Goal: Communication & Community: Answer question/provide support

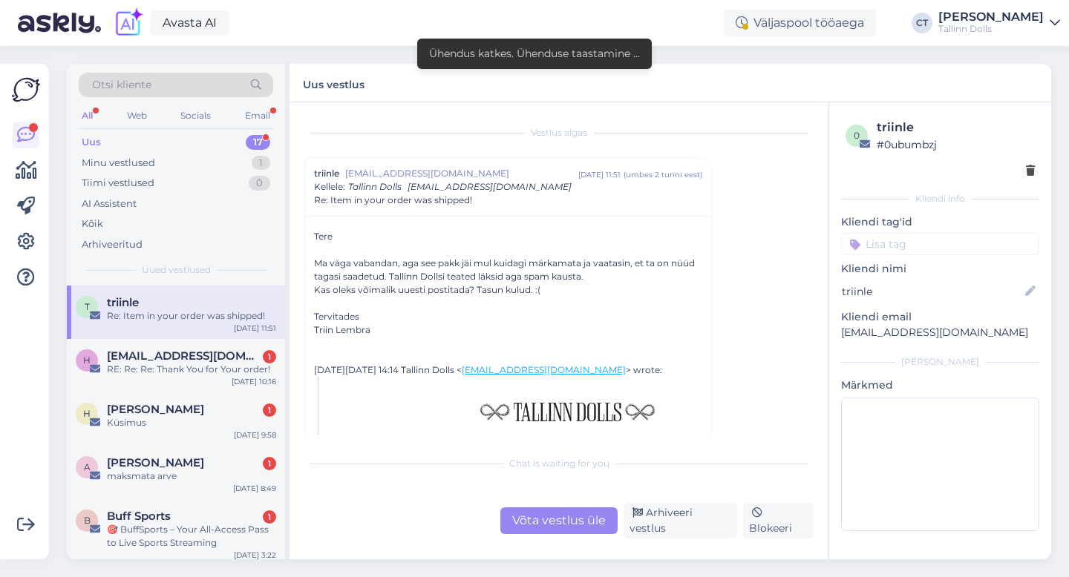
scroll to position [688, 0]
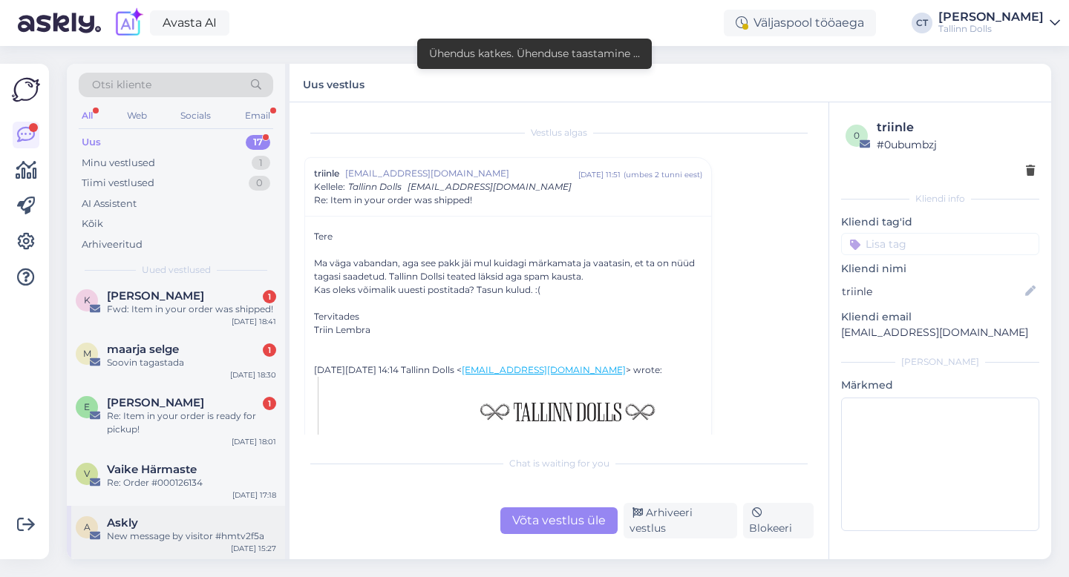
click at [198, 541] on div "New message by visitor #hmtv2f5a" at bounding box center [191, 536] width 169 height 13
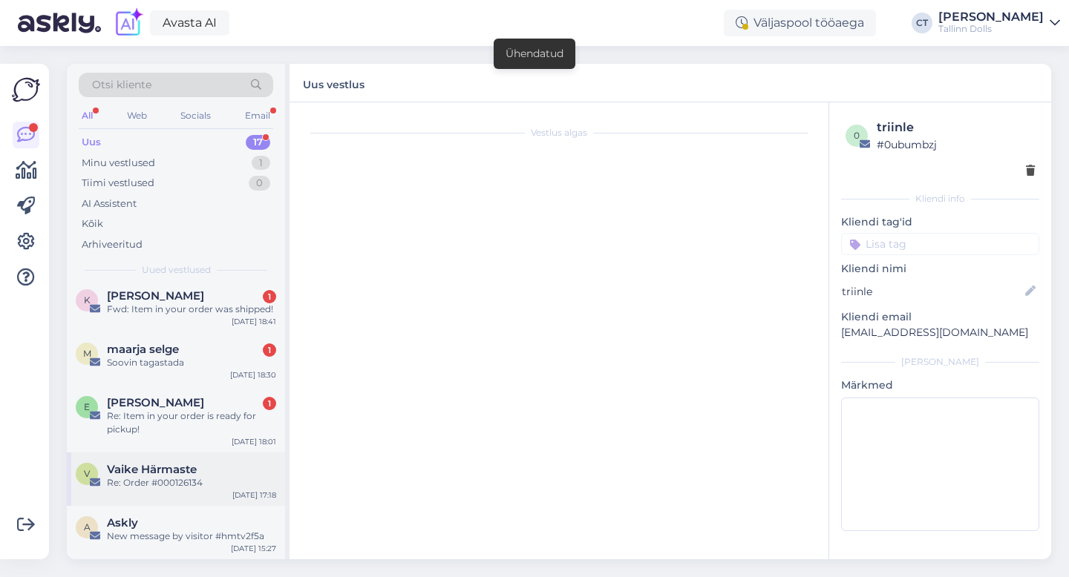
click at [160, 481] on div "Re: Order #000126134" at bounding box center [191, 483] width 169 height 13
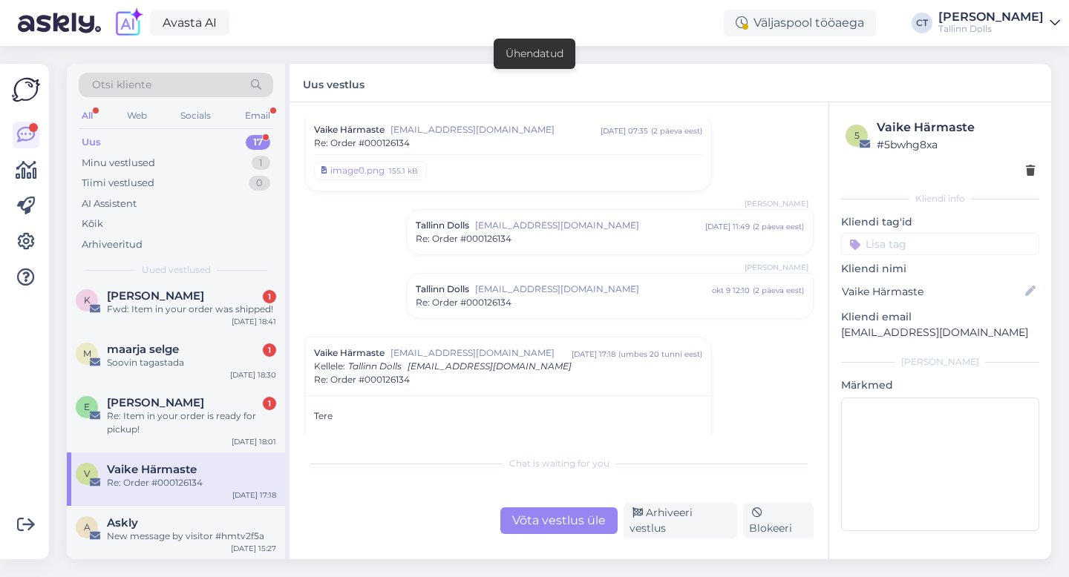
scroll to position [381, 0]
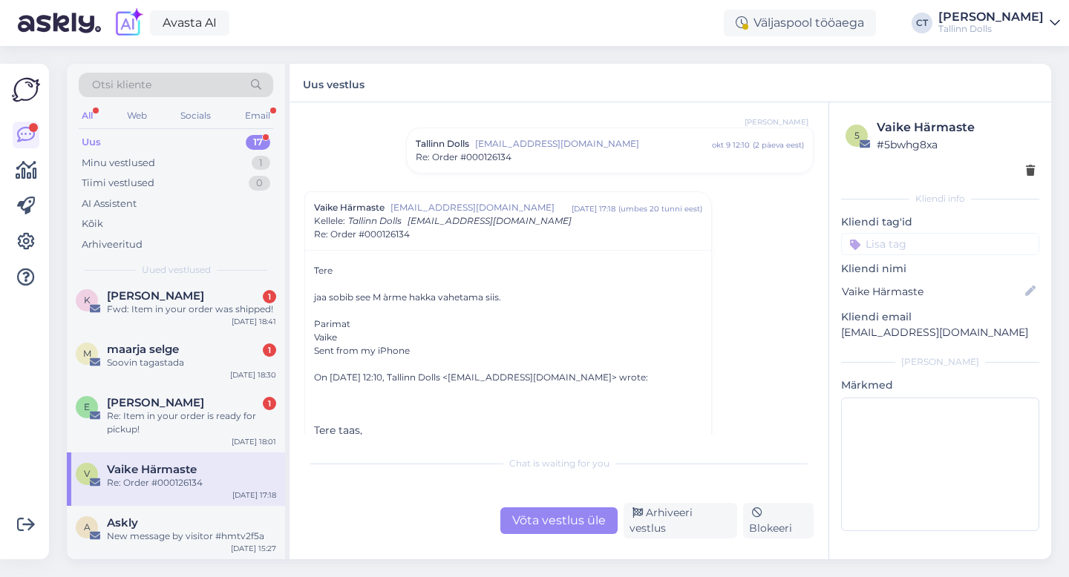
click at [562, 151] on div "Re: Order #000126134" at bounding box center [610, 157] width 388 height 13
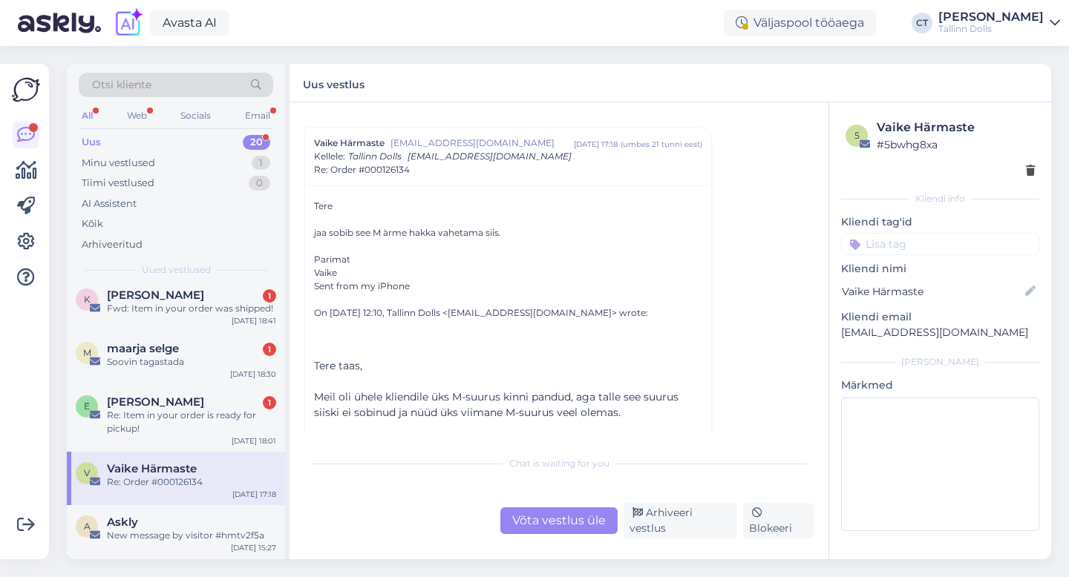
scroll to position [888, 0]
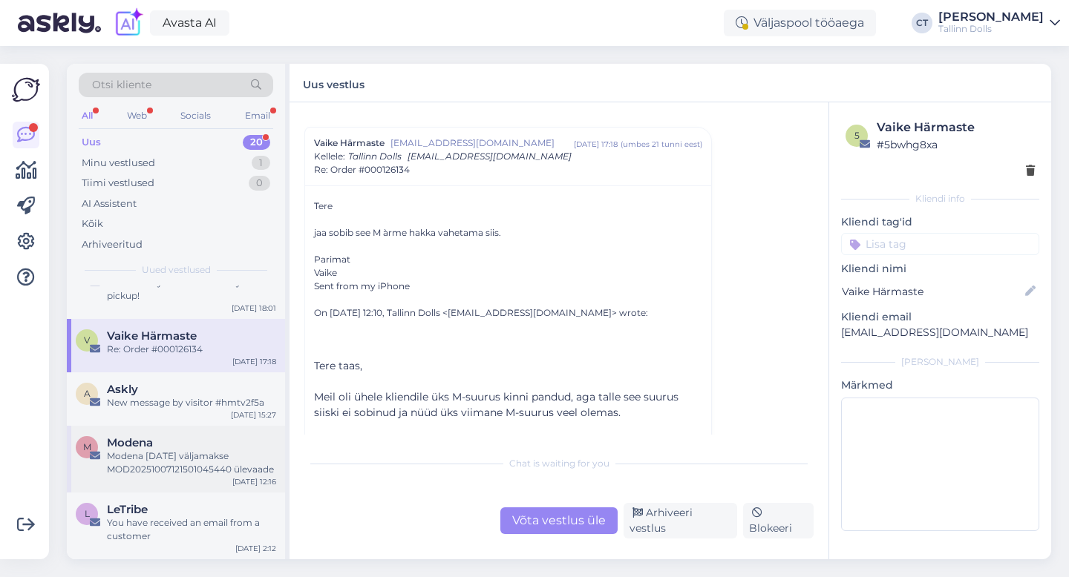
click at [176, 464] on div "Modena [DATE] väljamakse MOD20251007121501045440 ülevaade" at bounding box center [191, 463] width 169 height 27
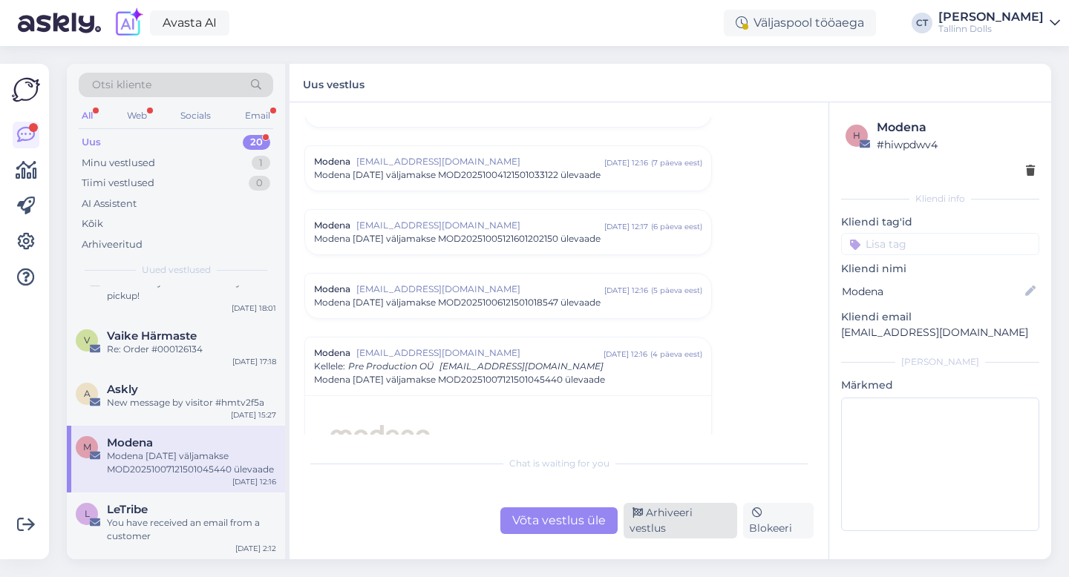
click at [668, 531] on div "Arhiveeri vestlus" at bounding box center [681, 521] width 114 height 36
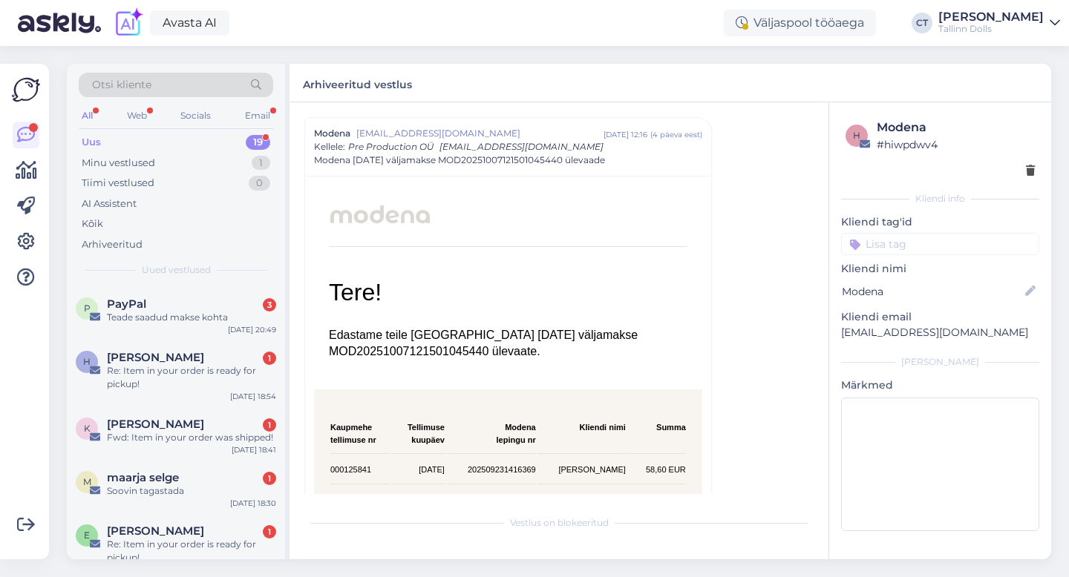
scroll to position [586, 0]
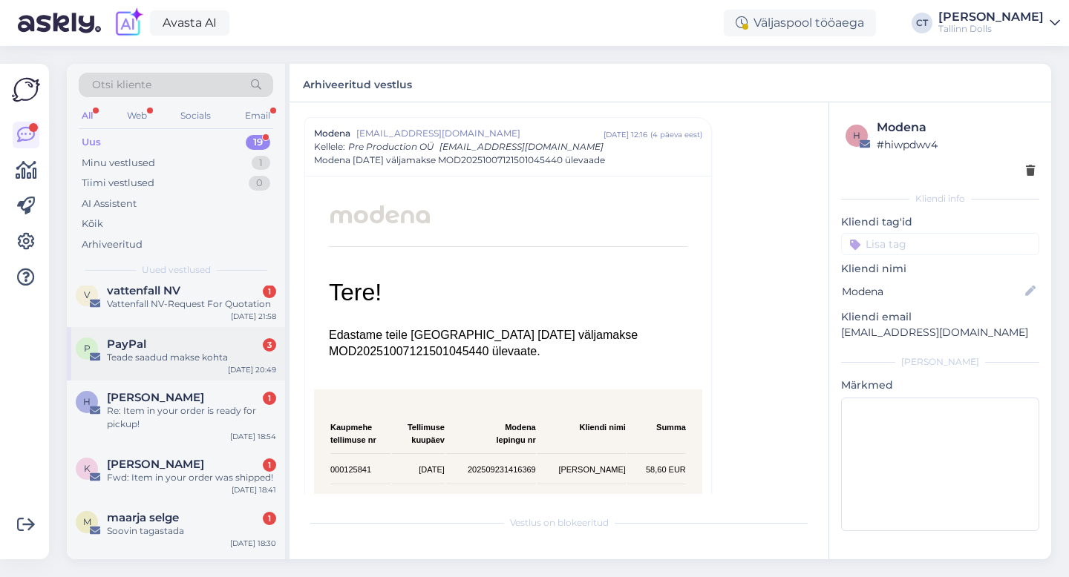
click at [213, 353] on div "Teade saadud makse kohta" at bounding box center [191, 357] width 169 height 13
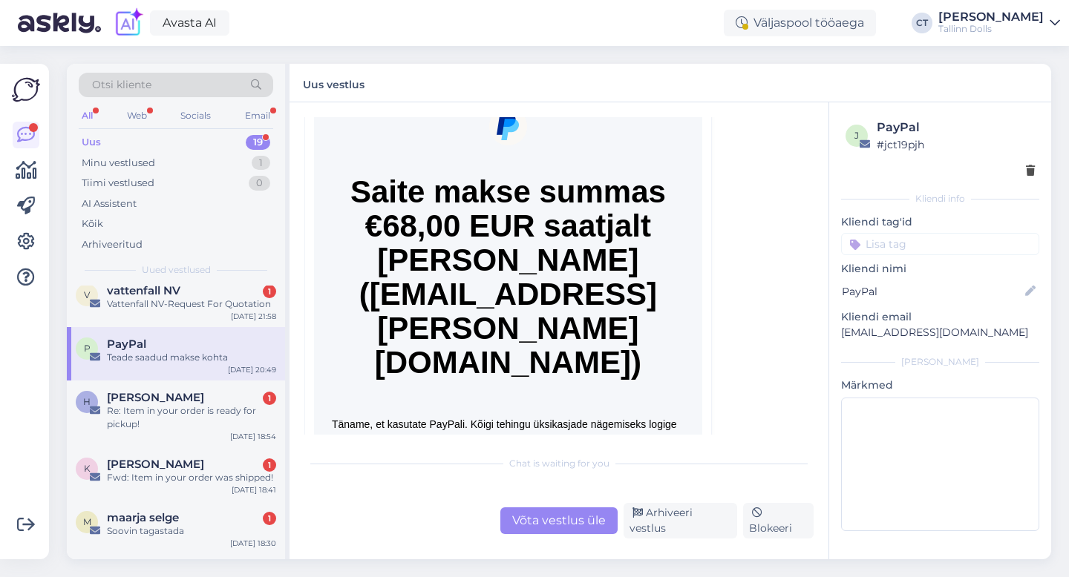
scroll to position [6483, 0]
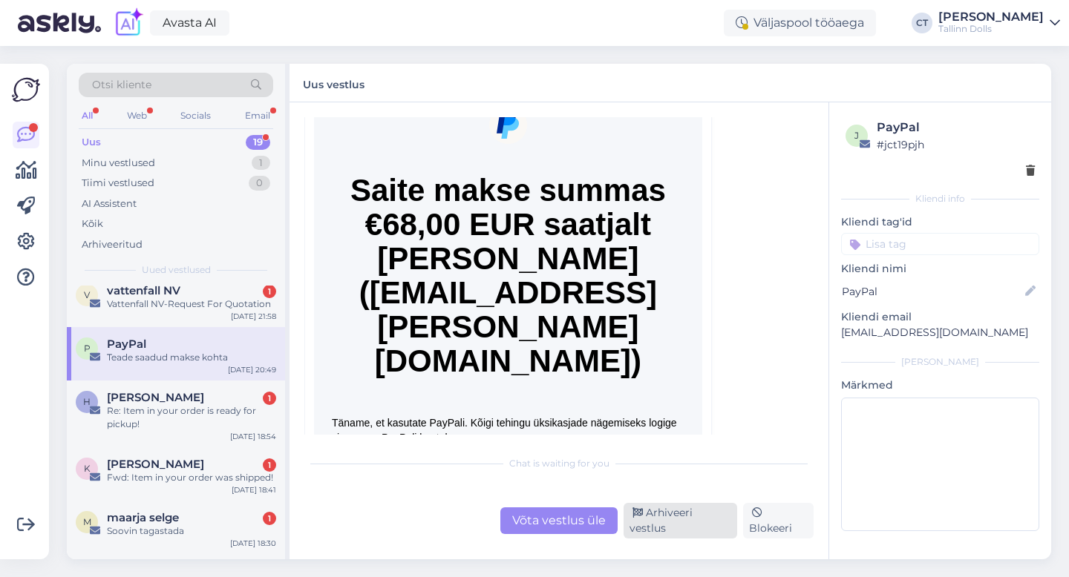
click at [690, 530] on div "Arhiveeri vestlus" at bounding box center [681, 521] width 114 height 36
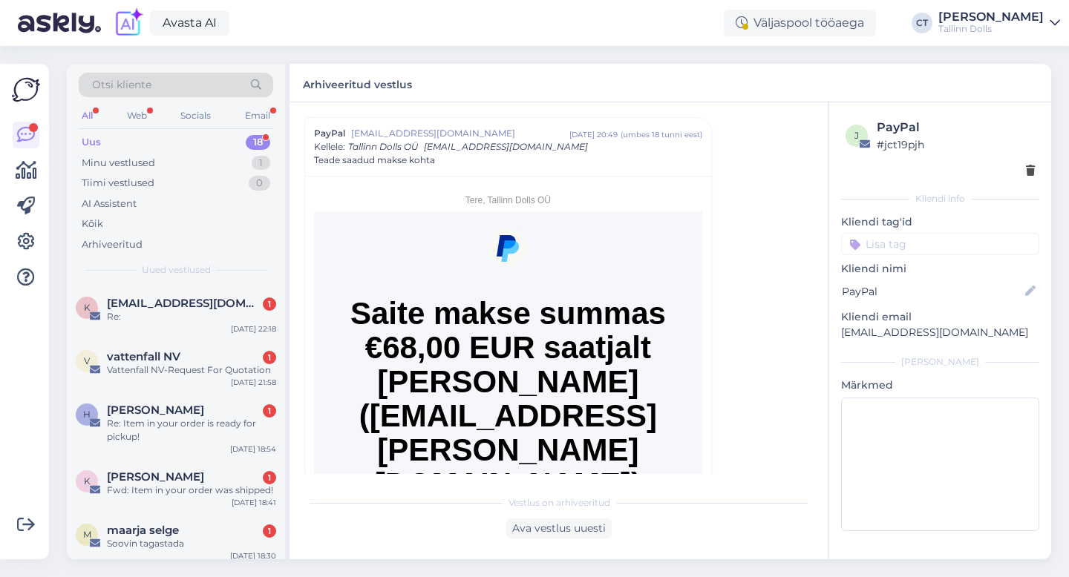
scroll to position [506, 0]
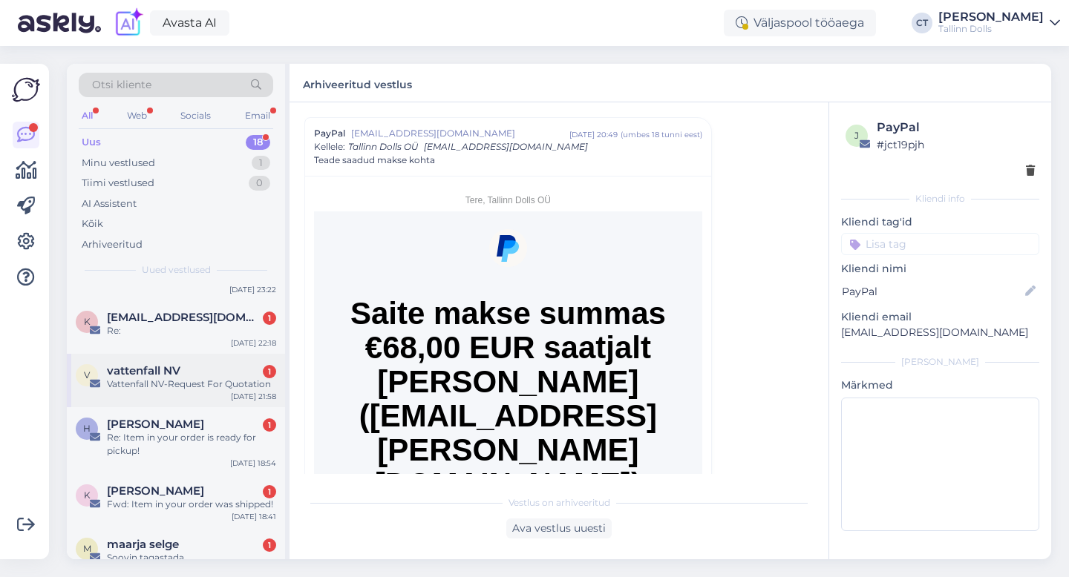
click at [187, 371] on div "vattenfall NV 1" at bounding box center [191, 370] width 169 height 13
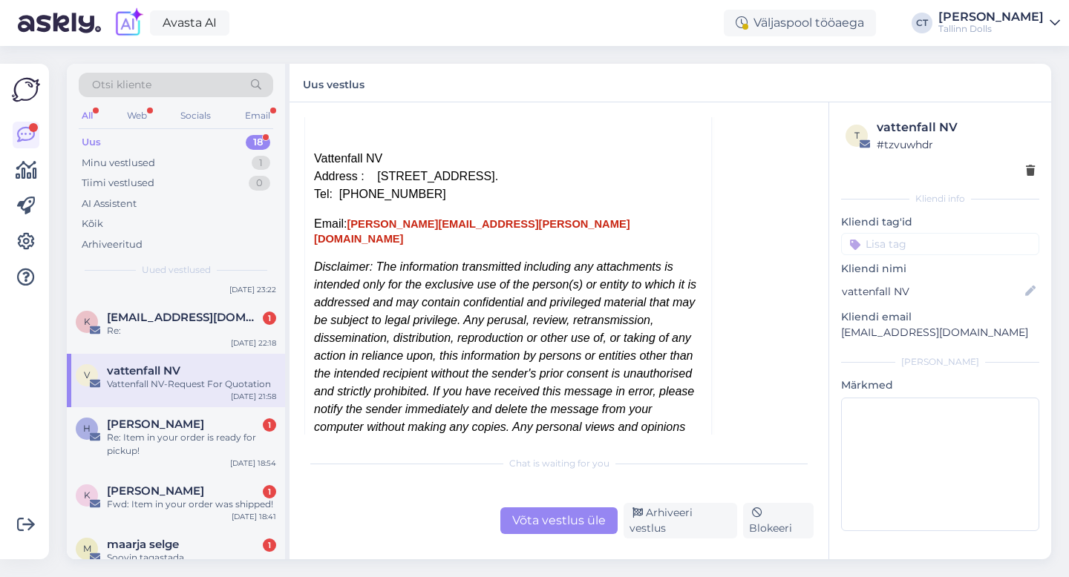
scroll to position [825, 0]
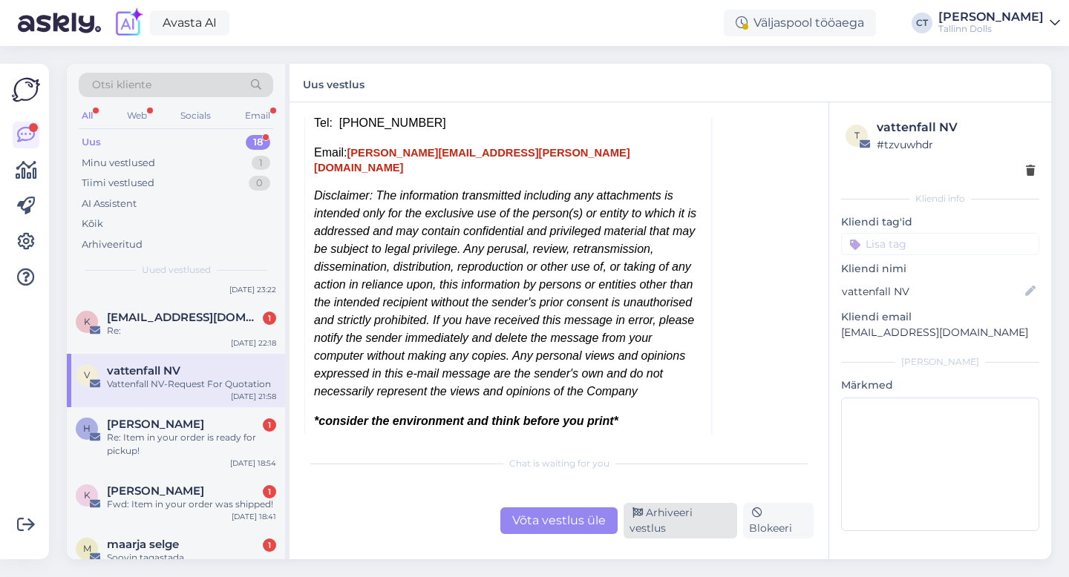
click at [658, 524] on div "Arhiveeri vestlus" at bounding box center [681, 521] width 114 height 36
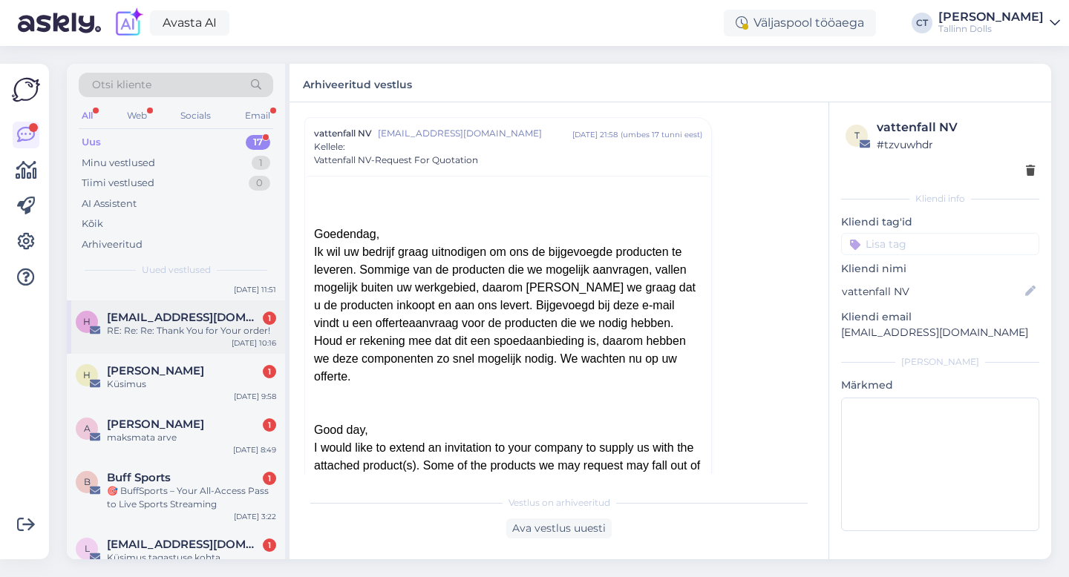
scroll to position [111, 0]
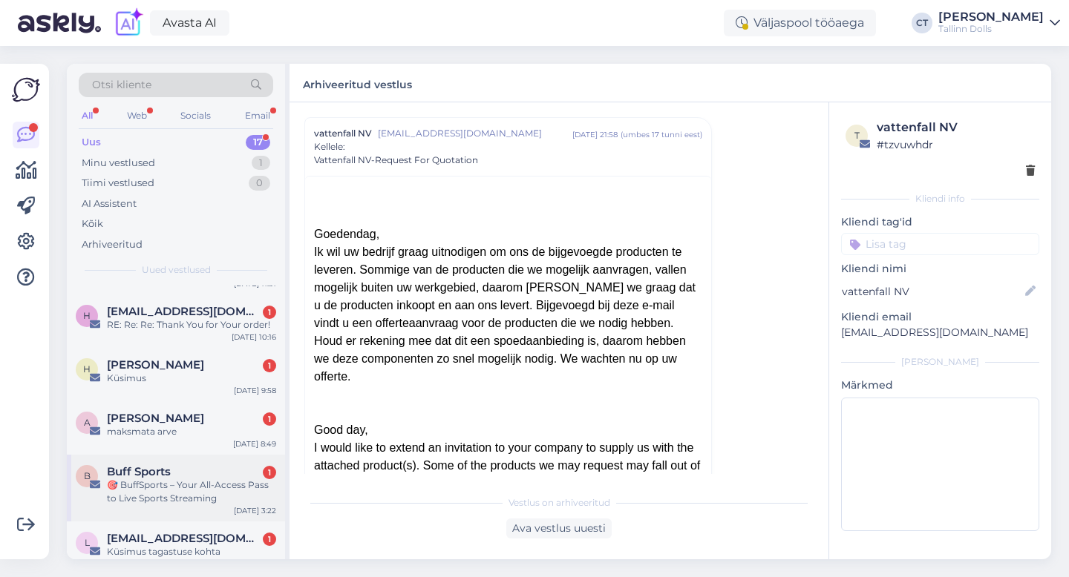
click at [164, 479] on div "🎯 BuffSports – Your All-Access Pass to Live Sports Streaming" at bounding box center [191, 492] width 169 height 27
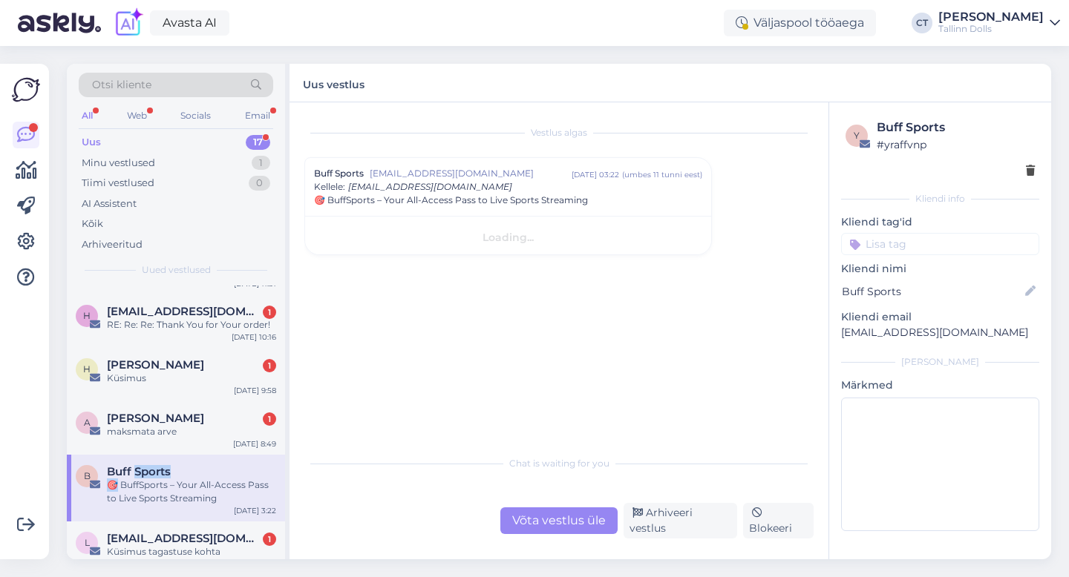
click at [164, 479] on div "🎯 BuffSports – Your All-Access Pass to Live Sports Streaming" at bounding box center [191, 492] width 169 height 27
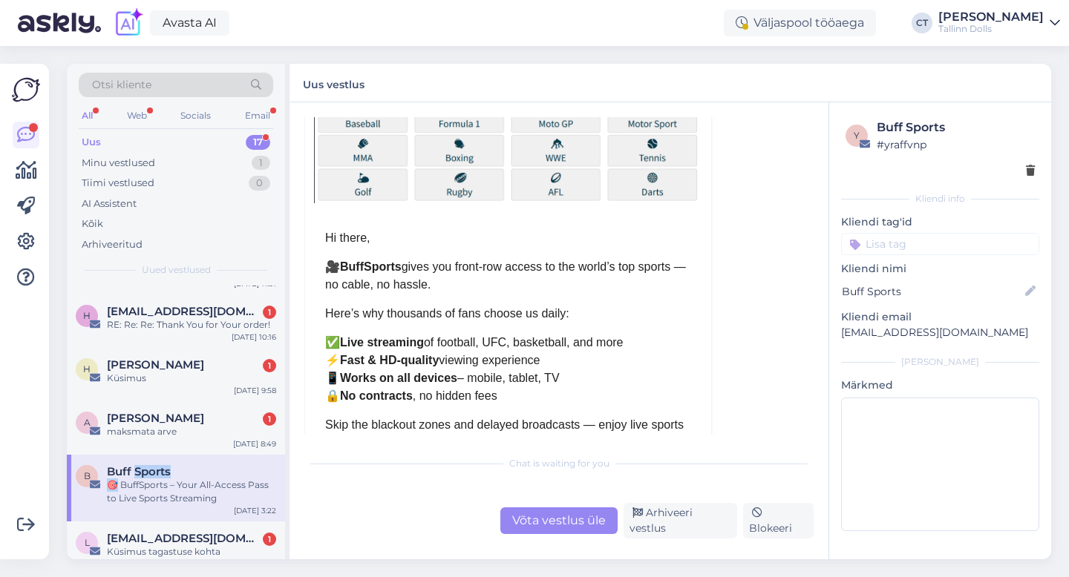
scroll to position [184, 0]
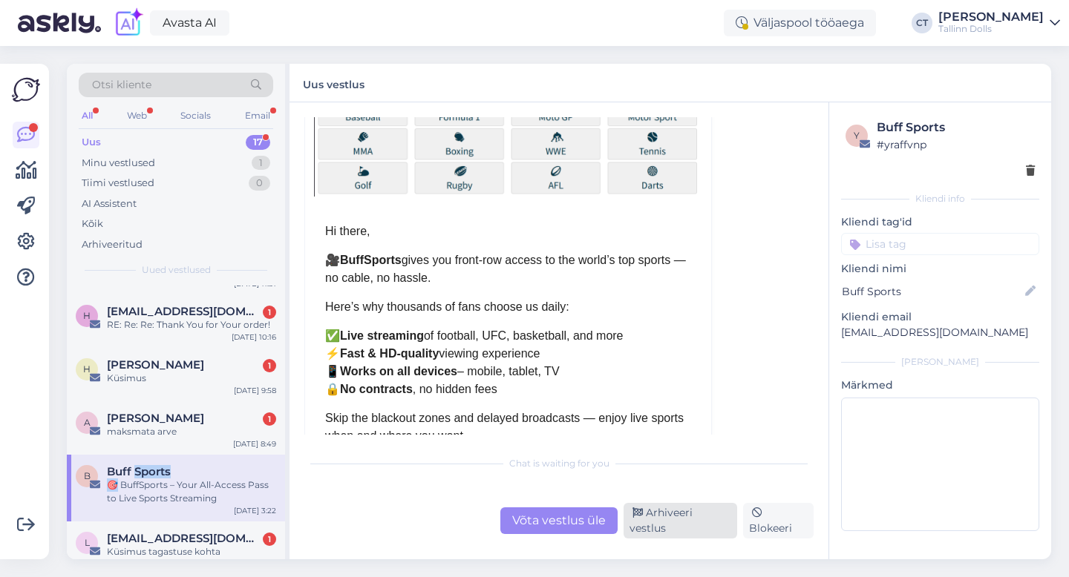
click at [655, 528] on div "Arhiveeri vestlus" at bounding box center [681, 521] width 114 height 36
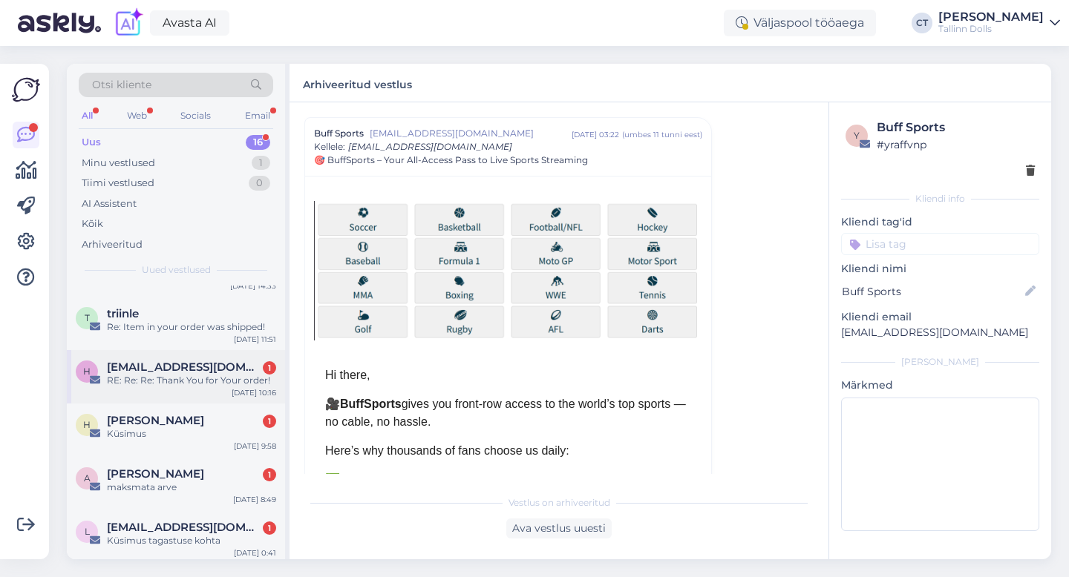
scroll to position [635, 0]
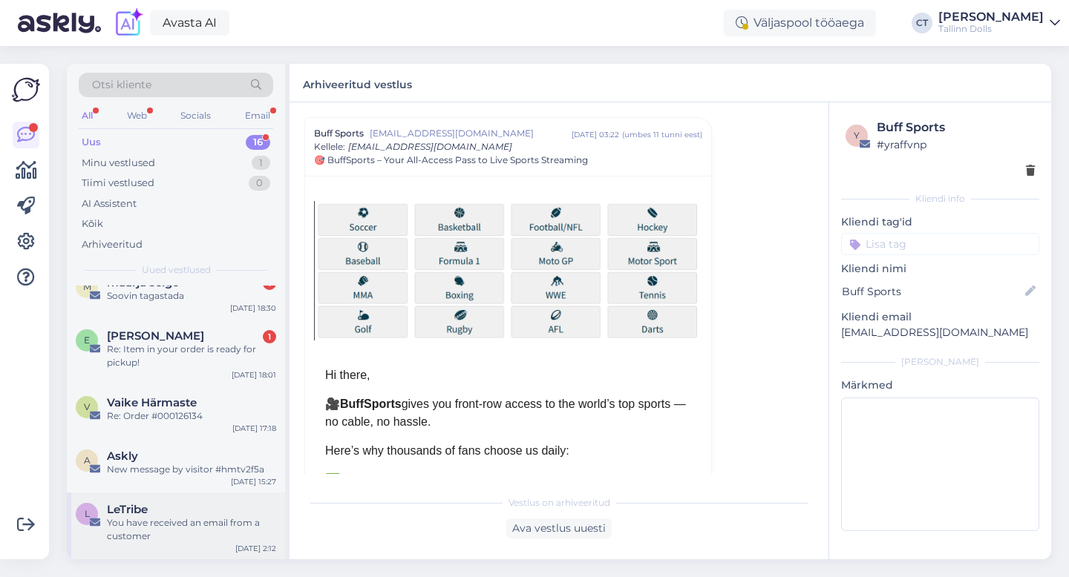
click at [162, 533] on div "You have received an email from a customer" at bounding box center [191, 530] width 169 height 27
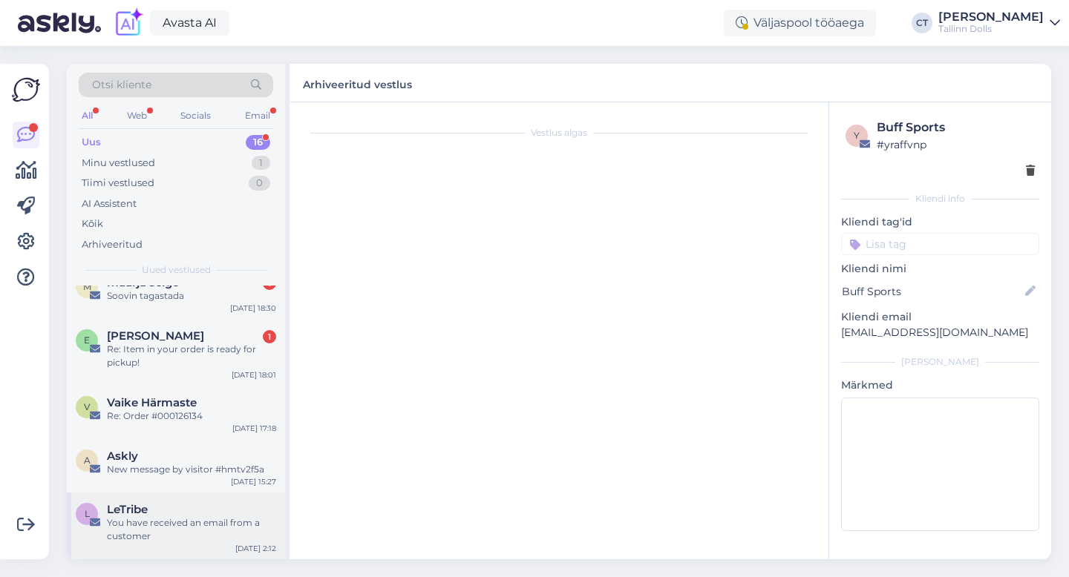
scroll to position [0, 0]
click at [183, 474] on div "New message by visitor #hmtv2f5a" at bounding box center [191, 469] width 169 height 13
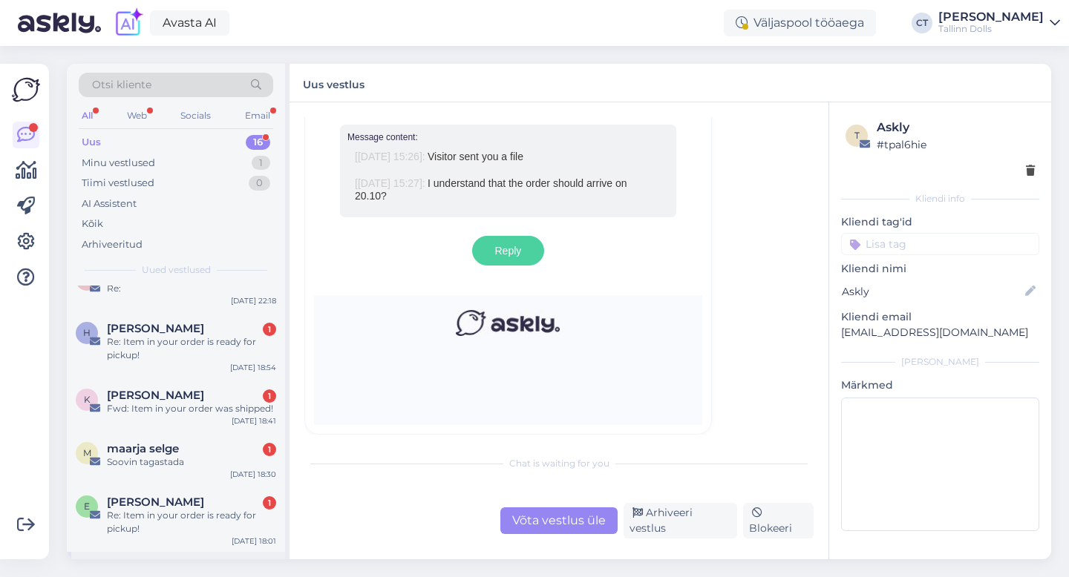
scroll to position [635, 0]
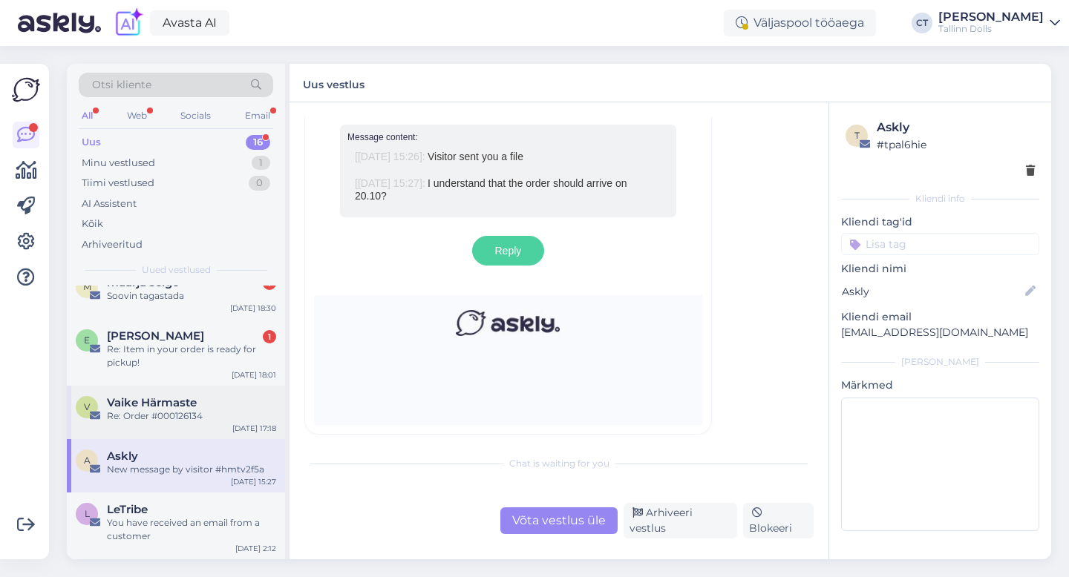
click at [184, 410] on div "Re: Order #000126134" at bounding box center [191, 416] width 169 height 13
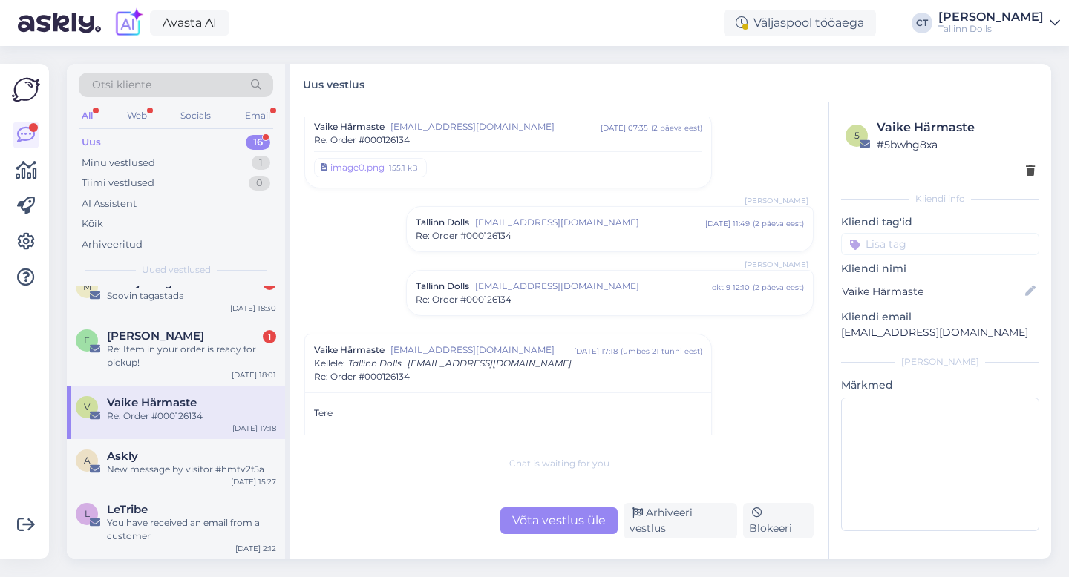
scroll to position [194, 0]
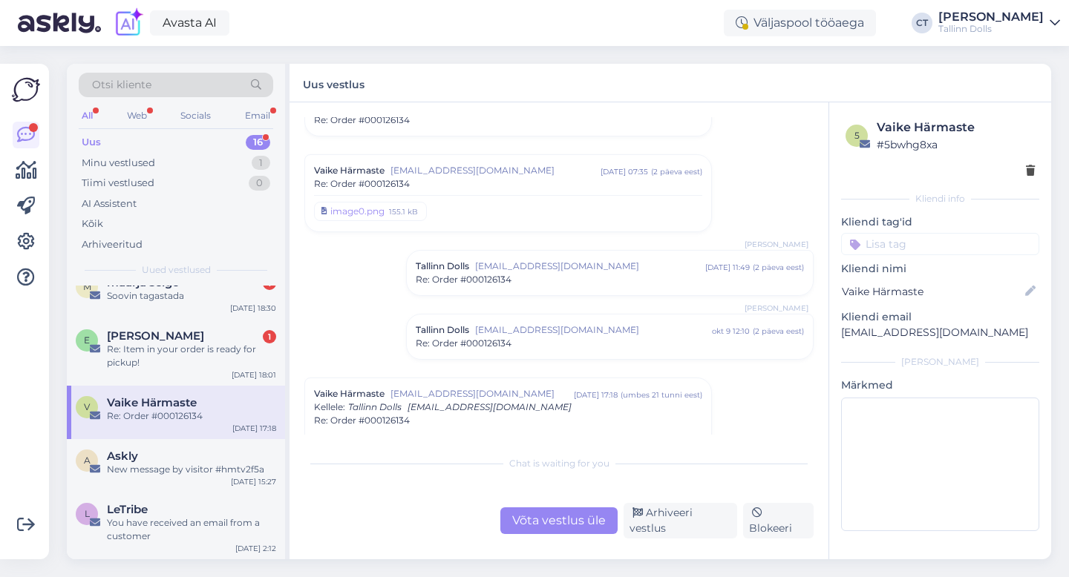
click at [557, 185] on div "Re: Order #000126134" at bounding box center [508, 183] width 388 height 13
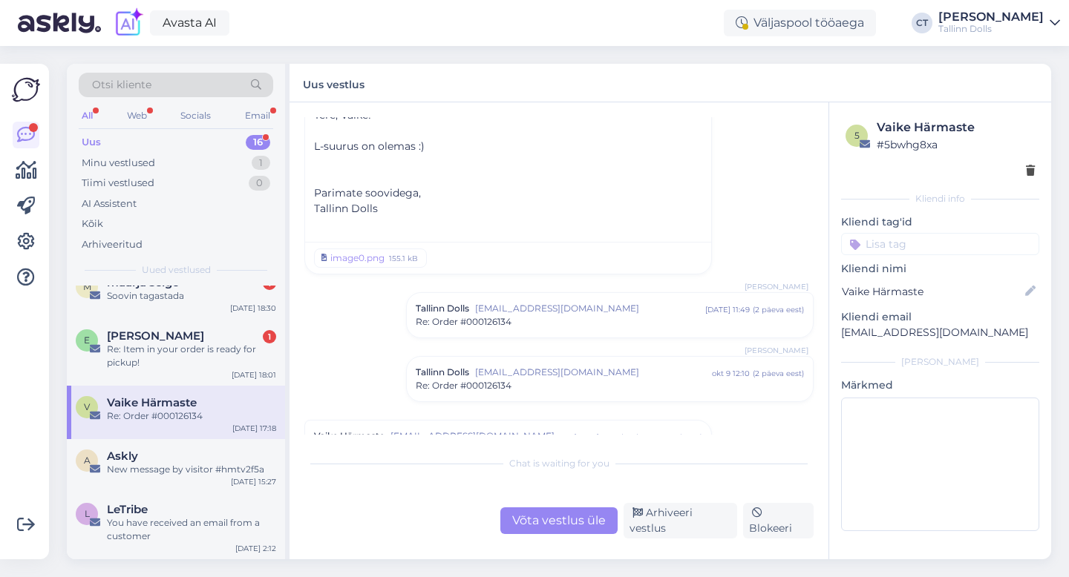
scroll to position [883, 0]
click at [572, 325] on div "Re: Order #000126134" at bounding box center [610, 320] width 388 height 13
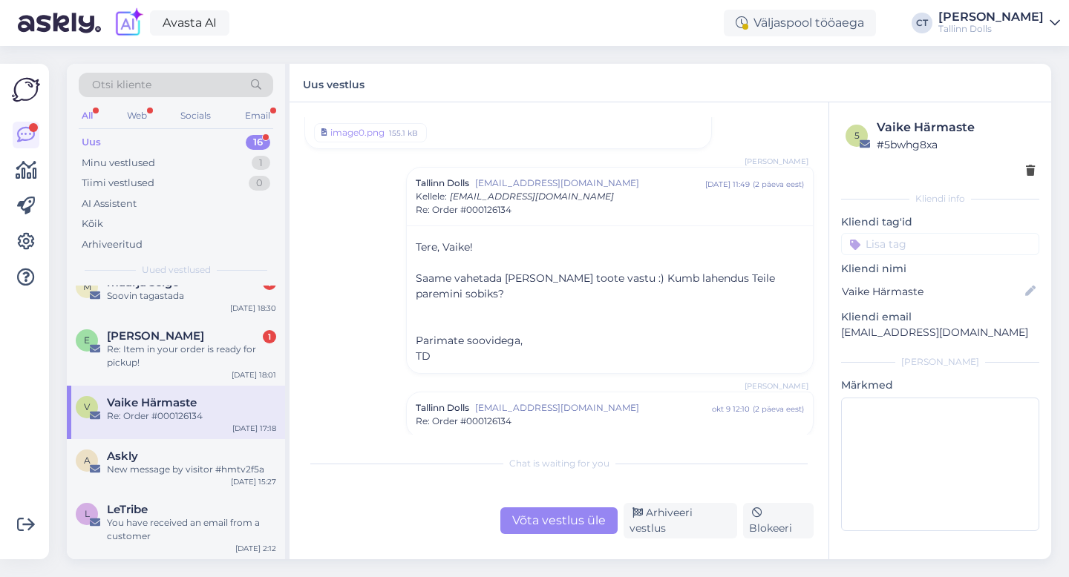
scroll to position [1141, 0]
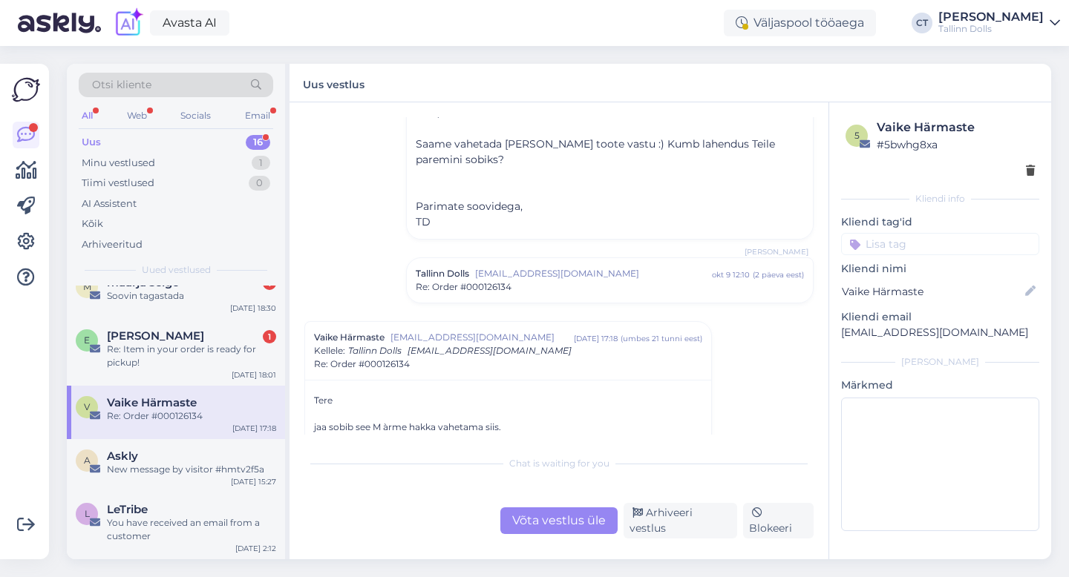
click at [563, 290] on div "Re: Order #000126134" at bounding box center [610, 287] width 388 height 13
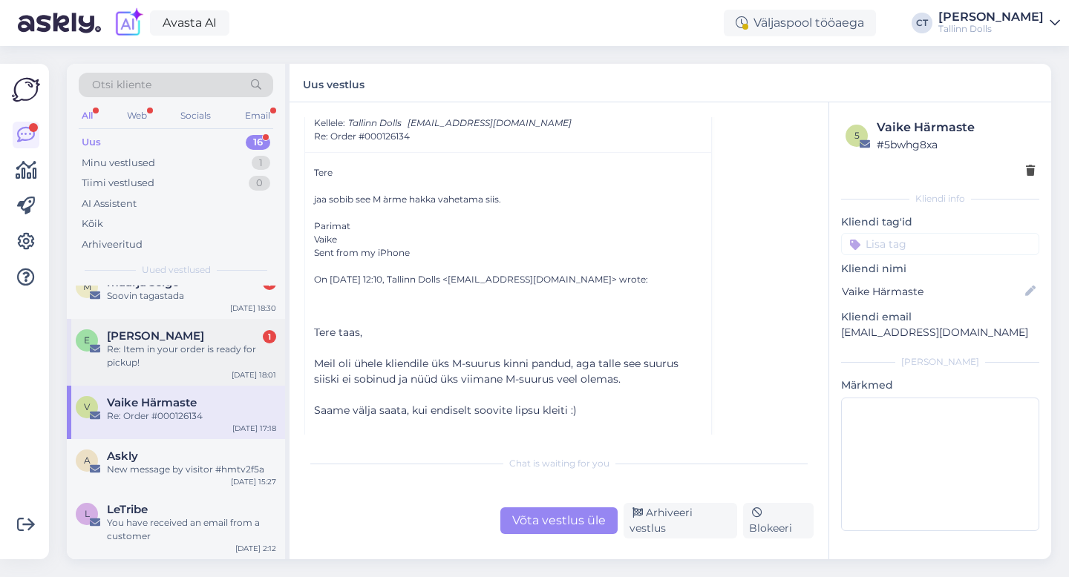
scroll to position [0, 0]
